Goal: Task Accomplishment & Management: Manage account settings

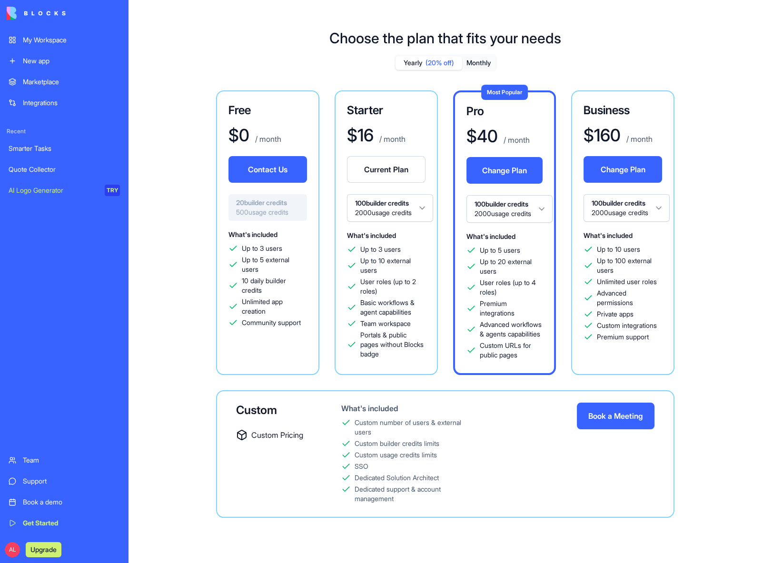
click at [37, 25] on div at bounding box center [64, 13] width 123 height 27
click at [40, 38] on div "My Workspace" at bounding box center [71, 40] width 97 height 10
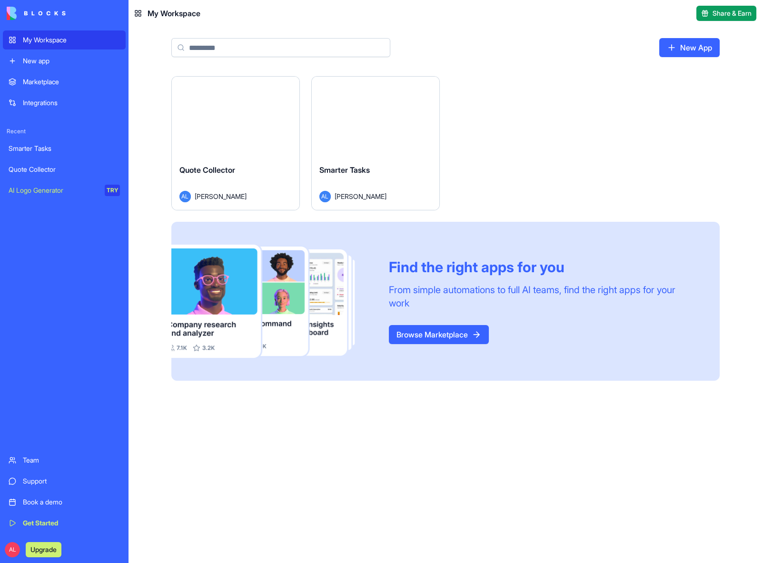
click at [367, 190] on div "Smarter Tasks" at bounding box center [375, 177] width 112 height 27
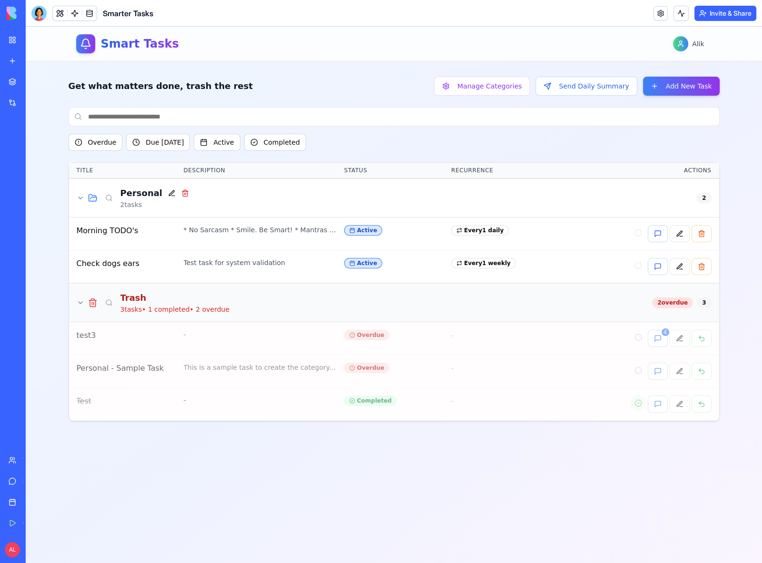
click at [81, 298] on div at bounding box center [87, 303] width 21 height 10
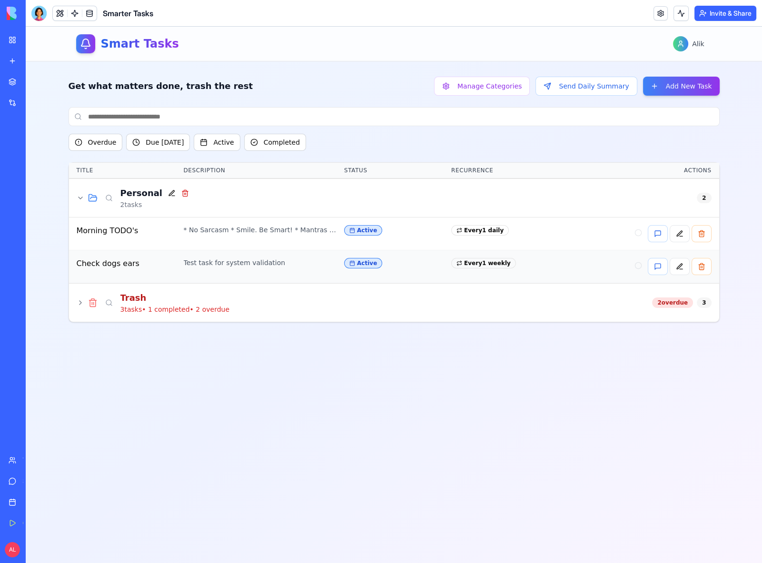
click at [356, 265] on div "Active" at bounding box center [363, 263] width 38 height 10
click at [683, 270] on button at bounding box center [680, 266] width 20 height 17
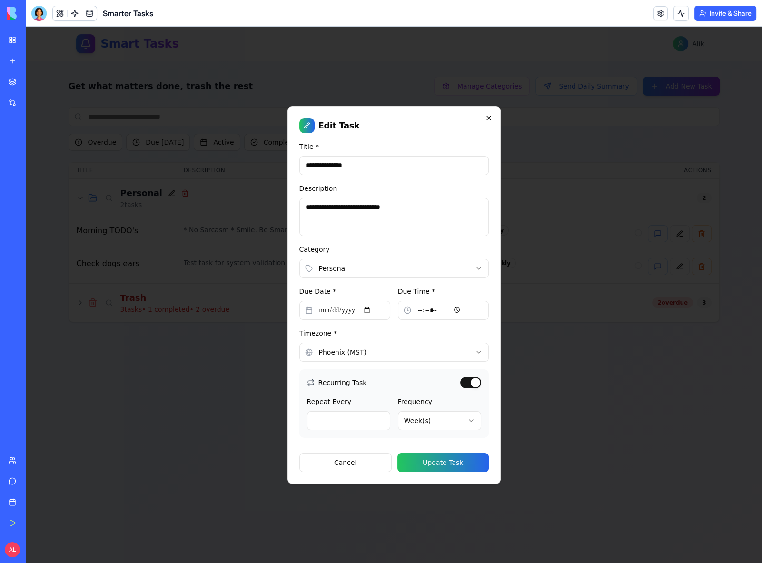
click at [491, 119] on icon "button" at bounding box center [489, 118] width 8 height 8
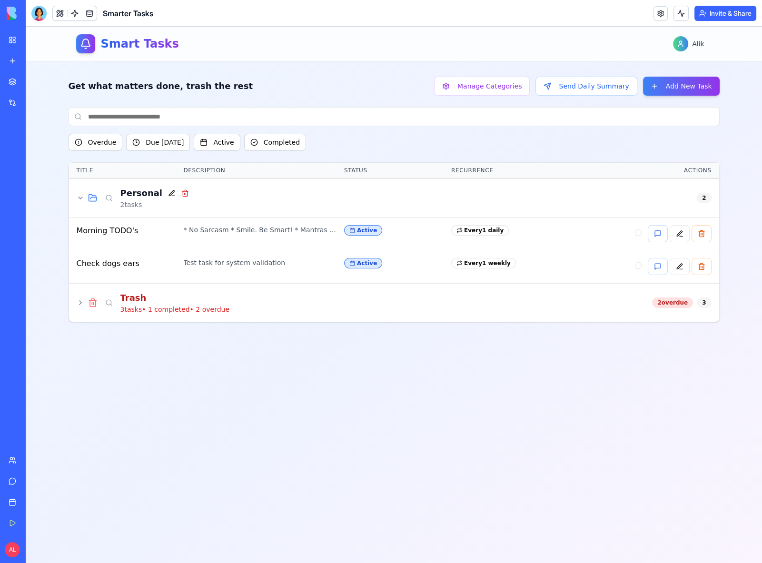
click at [17, 41] on link "My Workspace" at bounding box center [22, 39] width 38 height 19
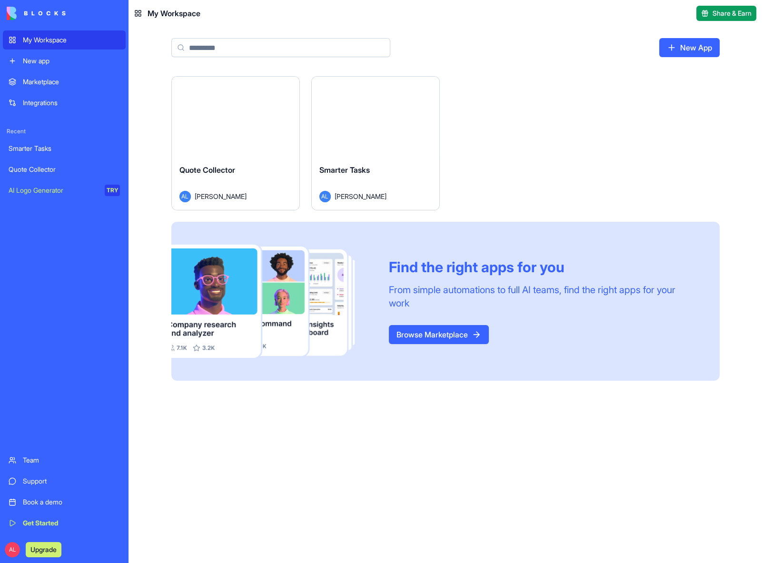
click at [427, 90] on html "My Workspace New app Marketplace Integrations Recent Smarter Tasks Quote Collec…" at bounding box center [381, 281] width 762 height 563
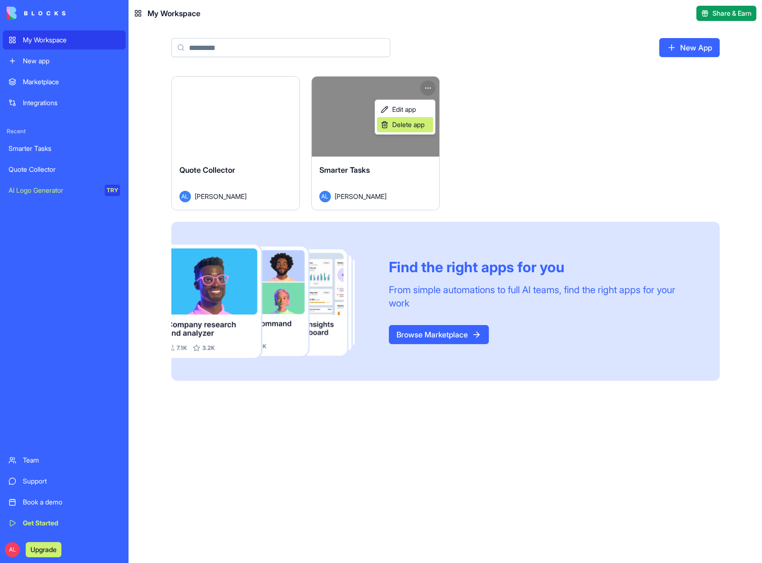
click at [409, 128] on span "Delete app" at bounding box center [408, 125] width 32 height 10
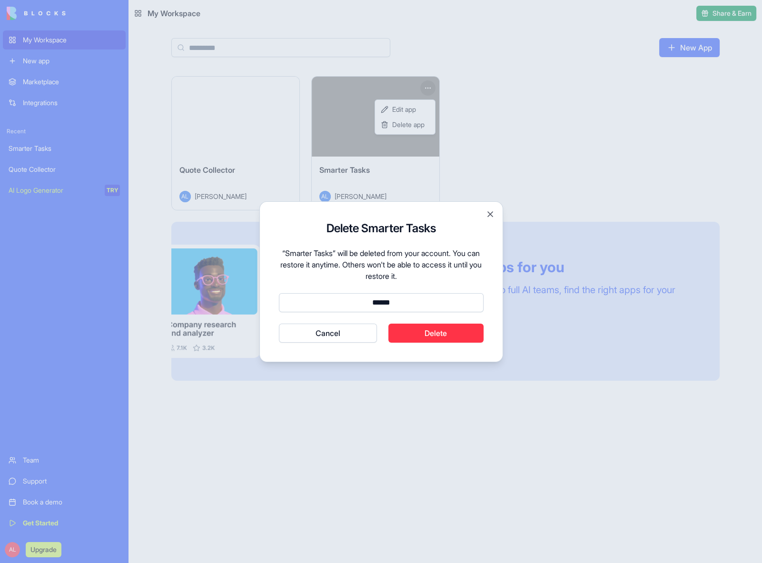
type input "******"
drag, startPoint x: 437, startPoint y: 326, endPoint x: 443, endPoint y: 326, distance: 6.2
click at [437, 326] on button "Delete" at bounding box center [435, 333] width 95 height 19
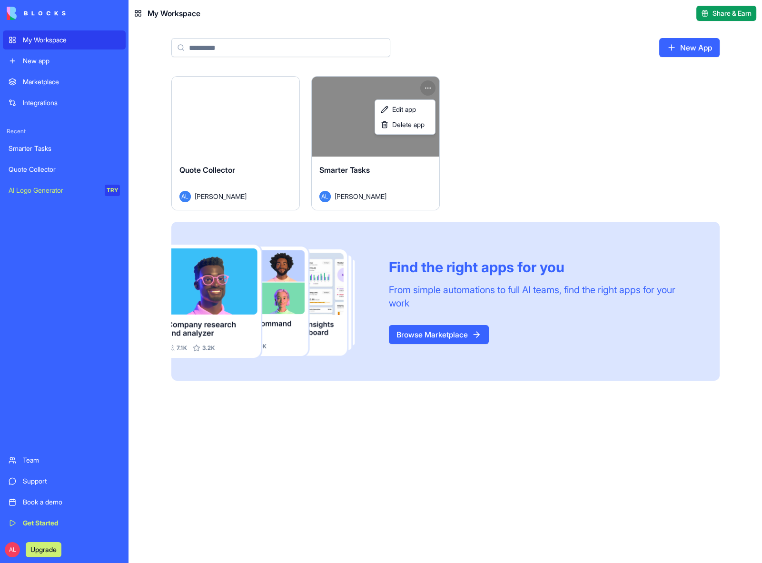
click at [251, 184] on html "My Workspace New app Marketplace Integrations Recent Smarter Tasks Quote Collec…" at bounding box center [381, 281] width 762 height 563
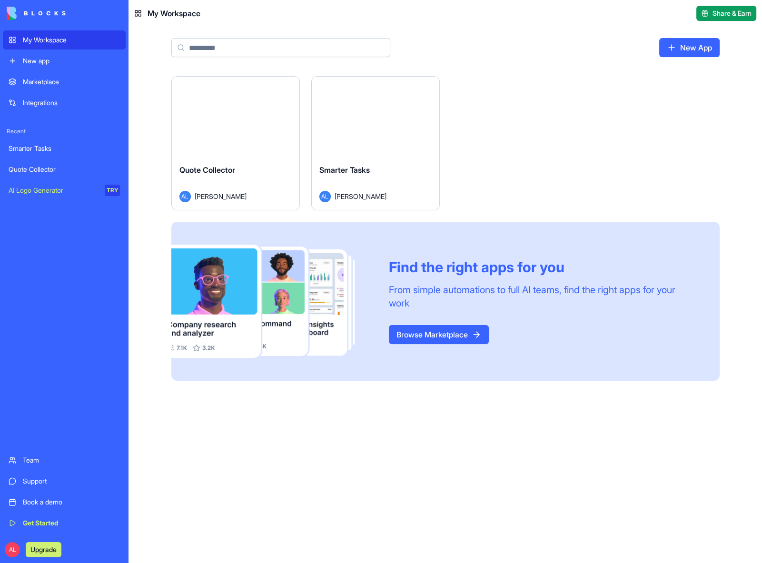
click at [292, 89] on html "My Workspace New app Marketplace Integrations Recent Smarter Tasks Quote Collec…" at bounding box center [381, 281] width 762 height 563
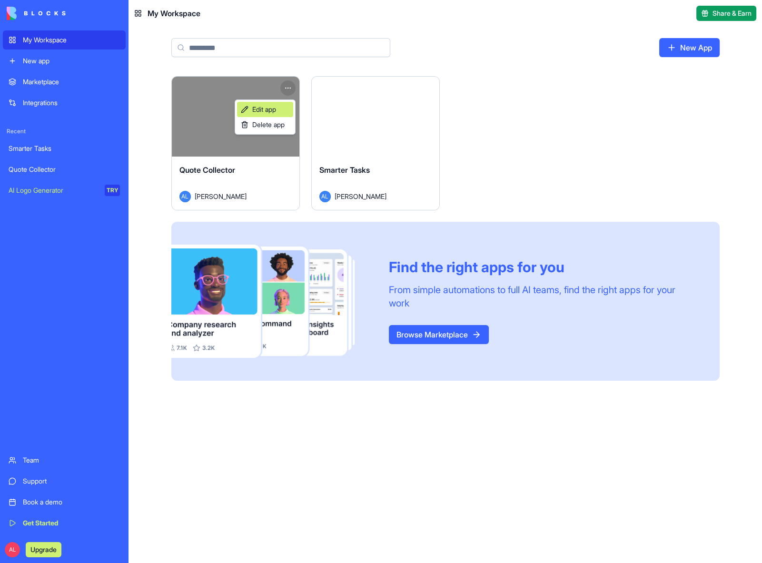
click at [254, 105] on span "Edit app" at bounding box center [264, 110] width 24 height 10
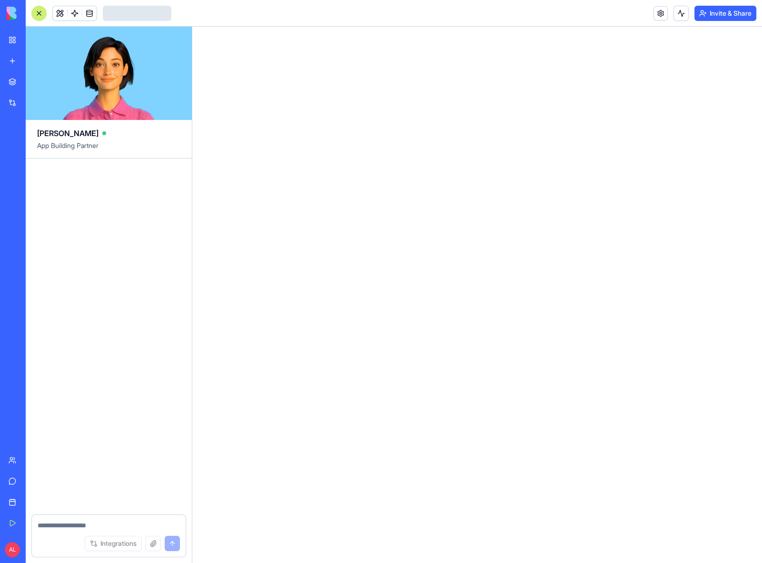
scroll to position [2134, 0]
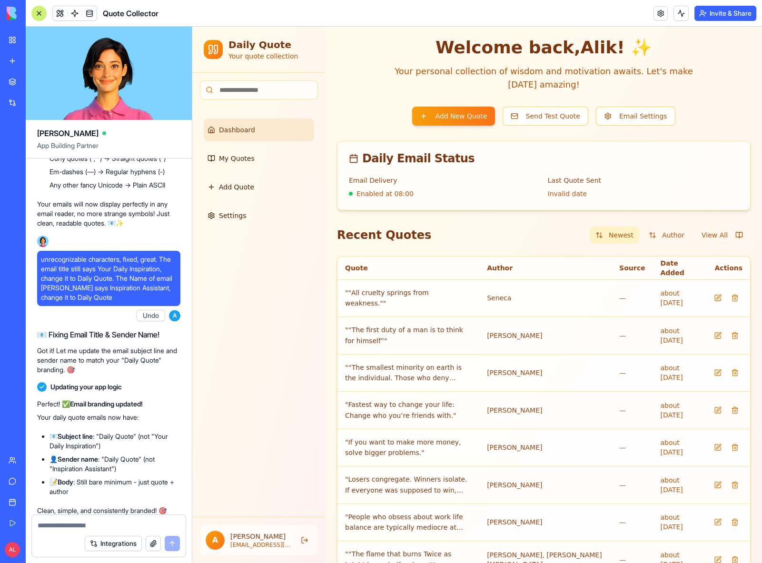
scroll to position [76, 0]
